Goal: Communication & Community: Answer question/provide support

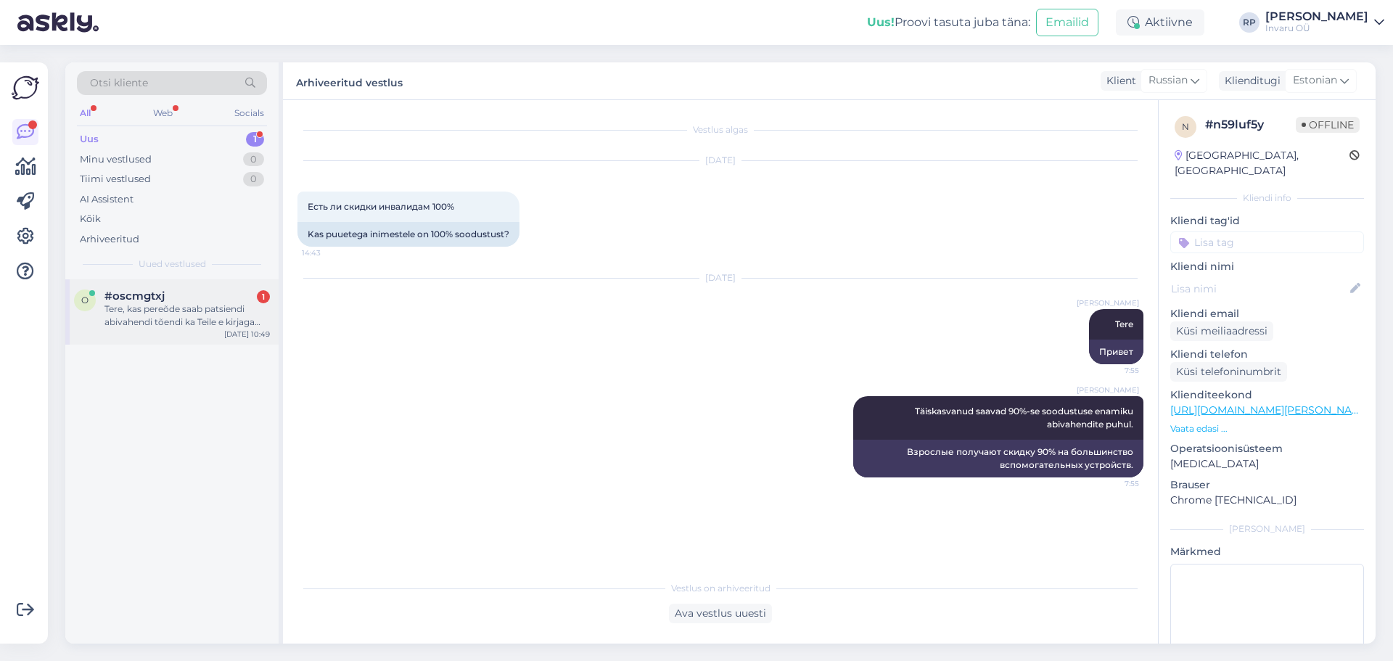
click at [186, 316] on div "Tere, kas pereõde saab patsiendi abivahendi tõendi ka Teile e kirjaga saata." at bounding box center [186, 316] width 165 height 26
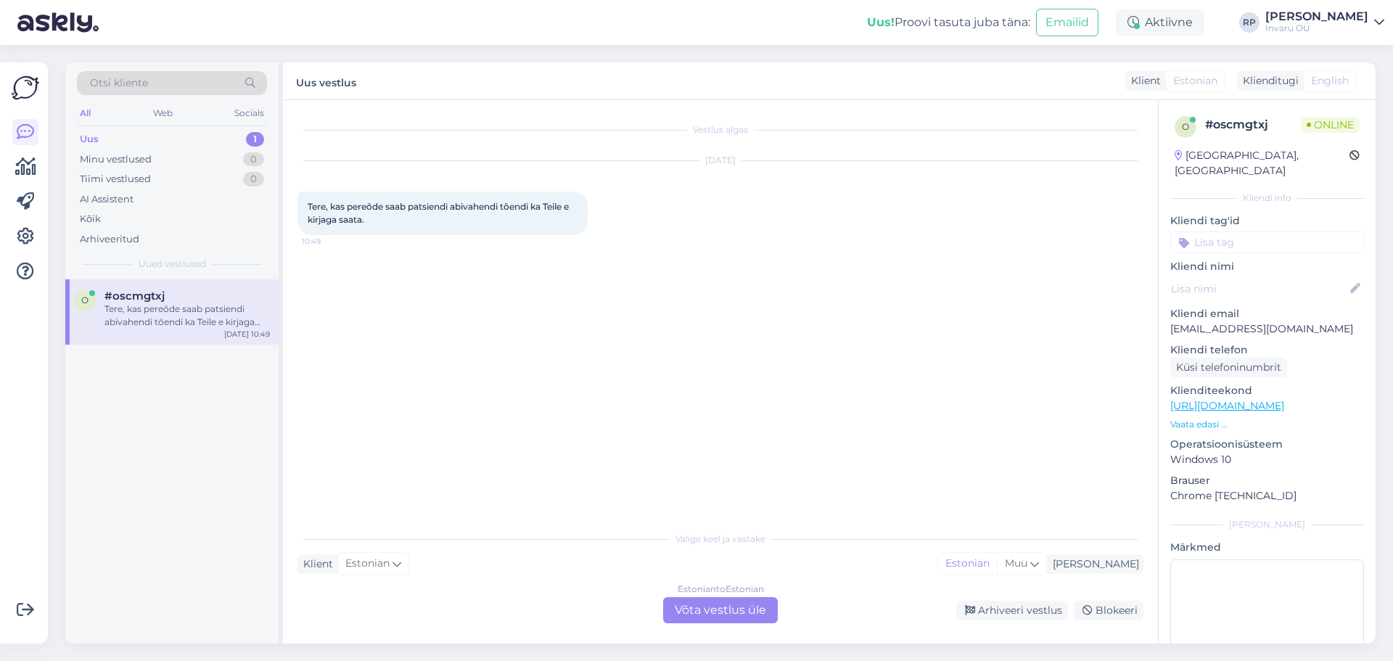
click at [715, 607] on div "Estonian to Estonian Võta vestlus üle" at bounding box center [720, 610] width 115 height 26
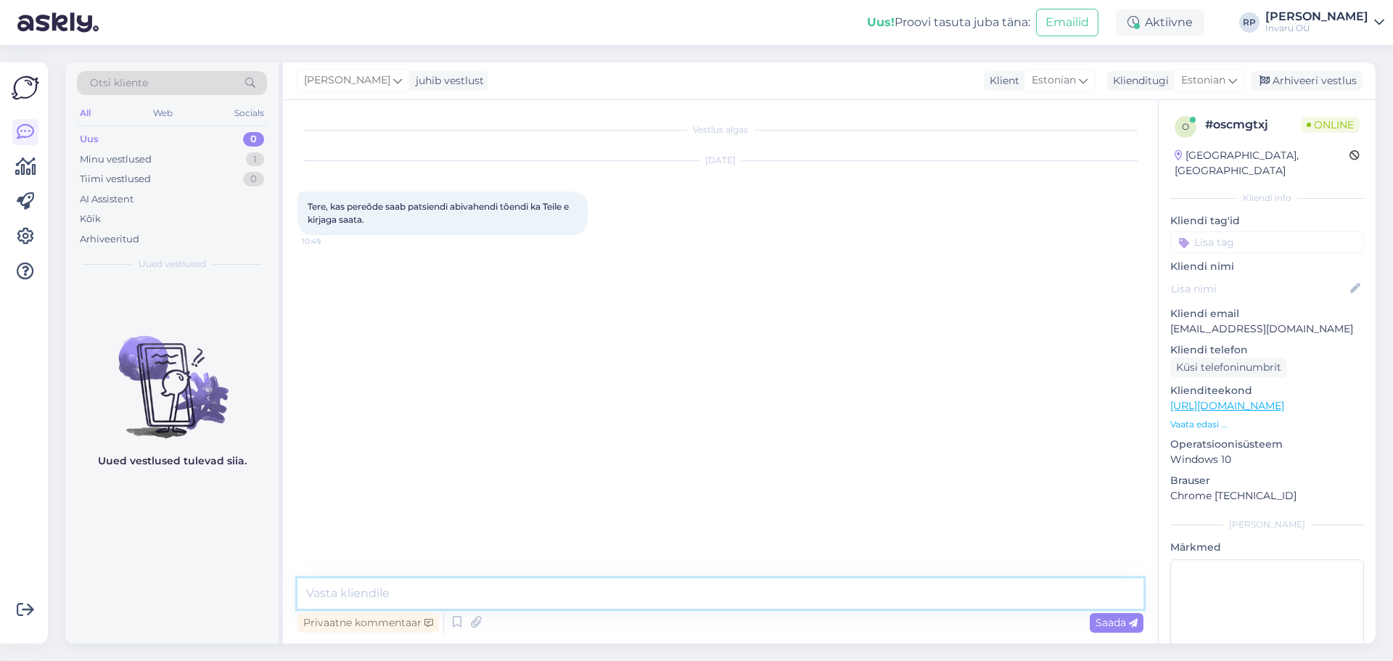
click at [478, 591] on textarea at bounding box center [720, 593] width 846 height 30
type textarea "Tere"
type textarea "saab ikka, tõendi võib saata [EMAIL_ADDRESS][DOMAIN_NAME]"
click at [1118, 622] on span "Saada" at bounding box center [1116, 622] width 42 height 13
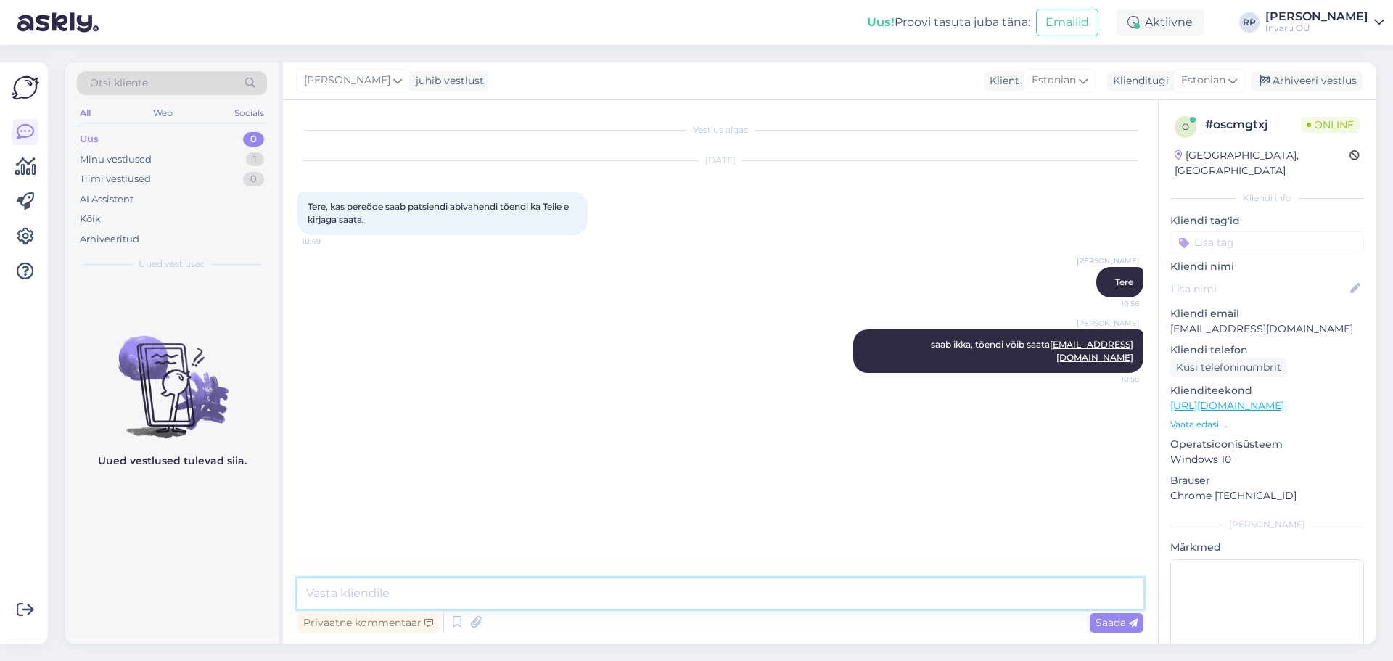
click at [485, 593] on textarea at bounding box center [720, 593] width 846 height 30
type textarea "m"
type textarea "õ"
click at [376, 601] on textarea at bounding box center [720, 593] width 846 height 30
click at [1339, 76] on div "Arhiveeri vestlus" at bounding box center [1307, 81] width 112 height 20
